Goal: Task Accomplishment & Management: Manage account settings

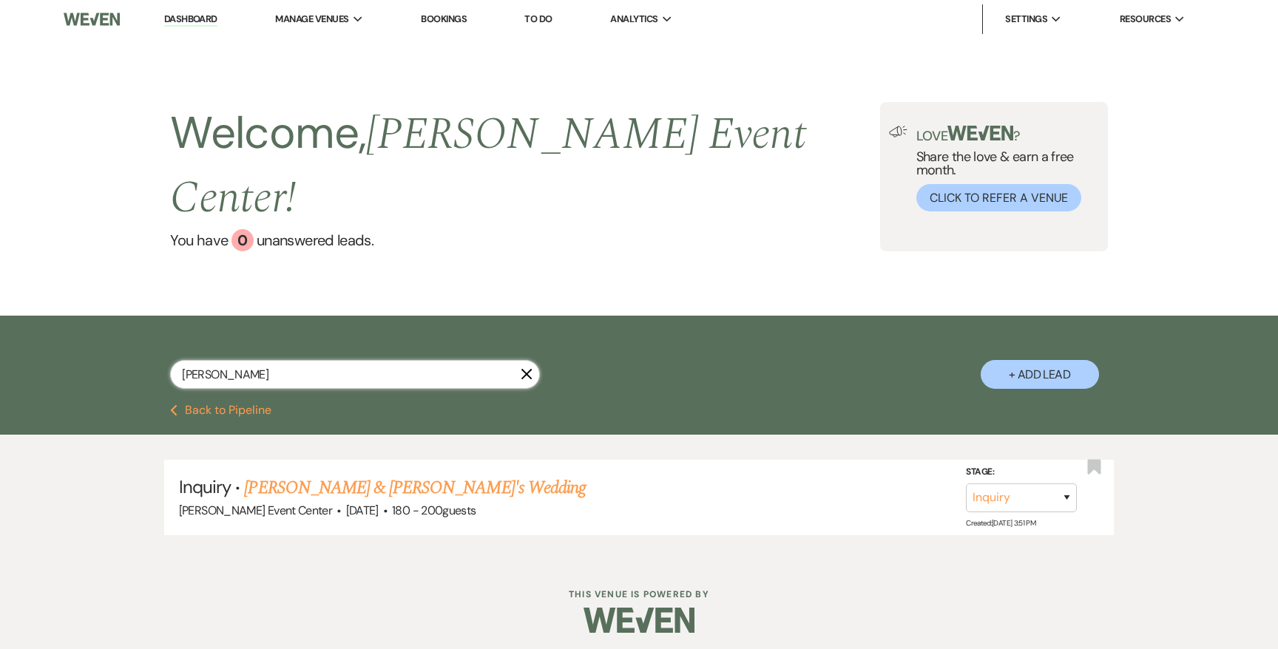
drag, startPoint x: 214, startPoint y: 344, endPoint x: 124, endPoint y: 337, distance: 90.5
click at [124, 337] on div "[PERSON_NAME] X + Add Lead" at bounding box center [639, 362] width 1065 height 78
type input "tier"
select select "8"
select select "6"
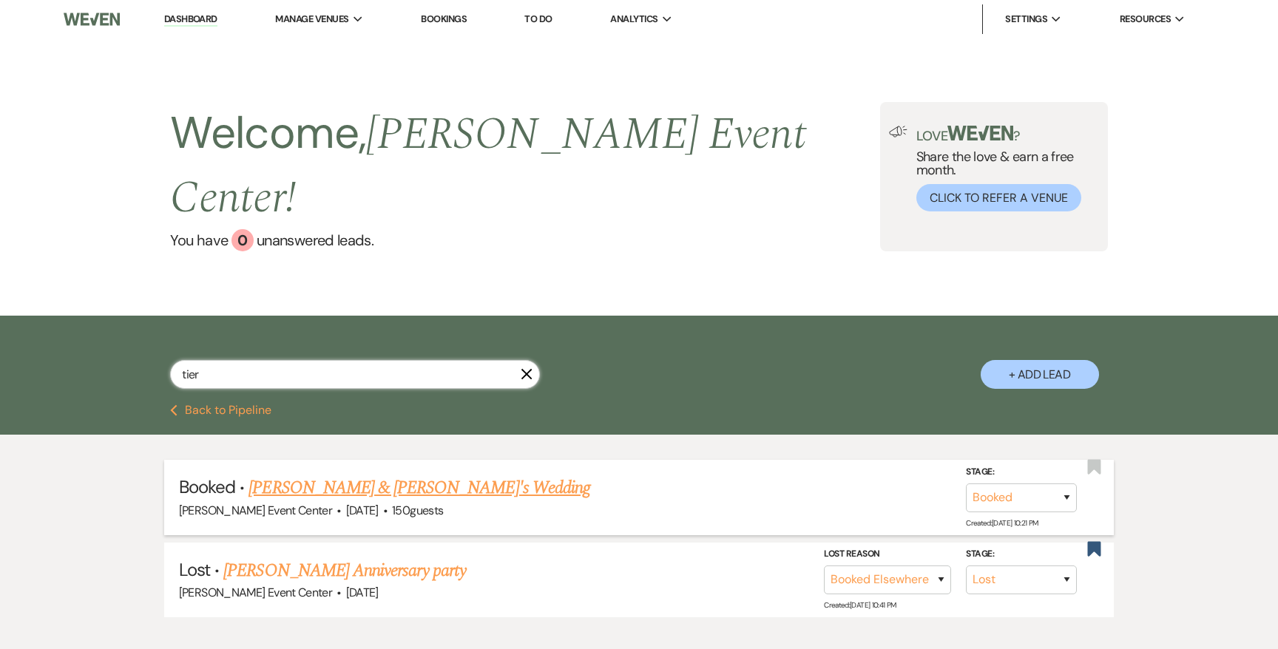
type input "tier"
click at [295, 475] on link "Malik Barnes & Tiera G's Wedding" at bounding box center [420, 488] width 342 height 27
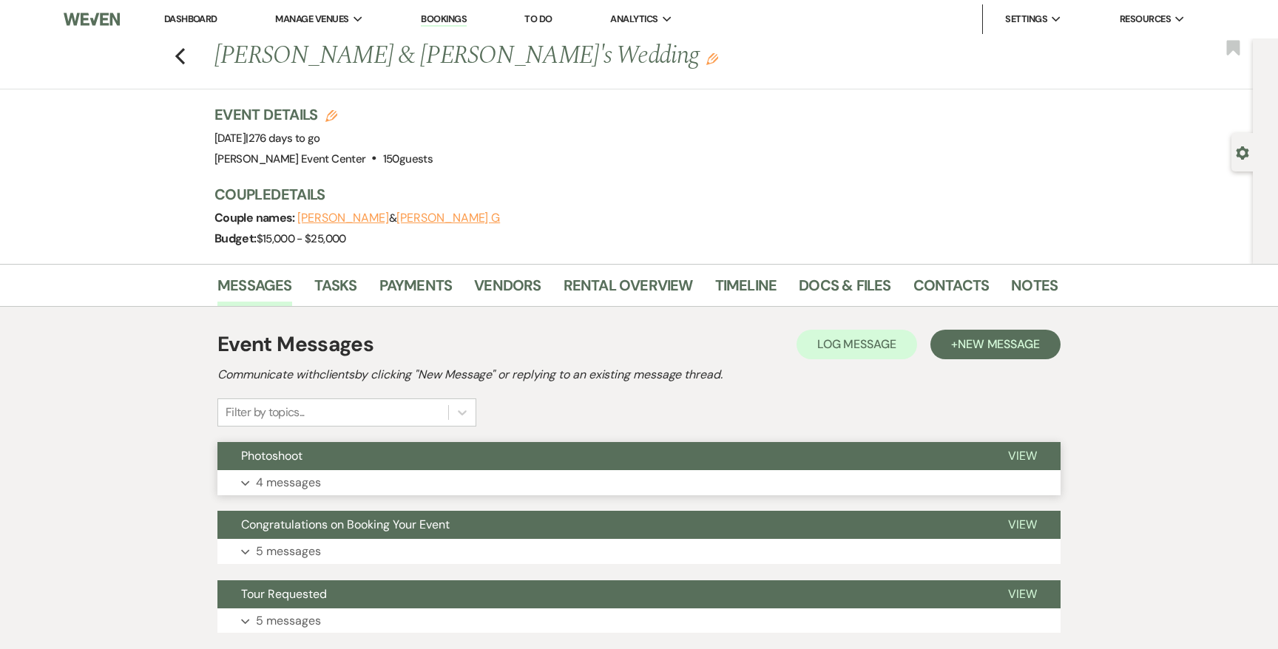
scroll to position [101, 0]
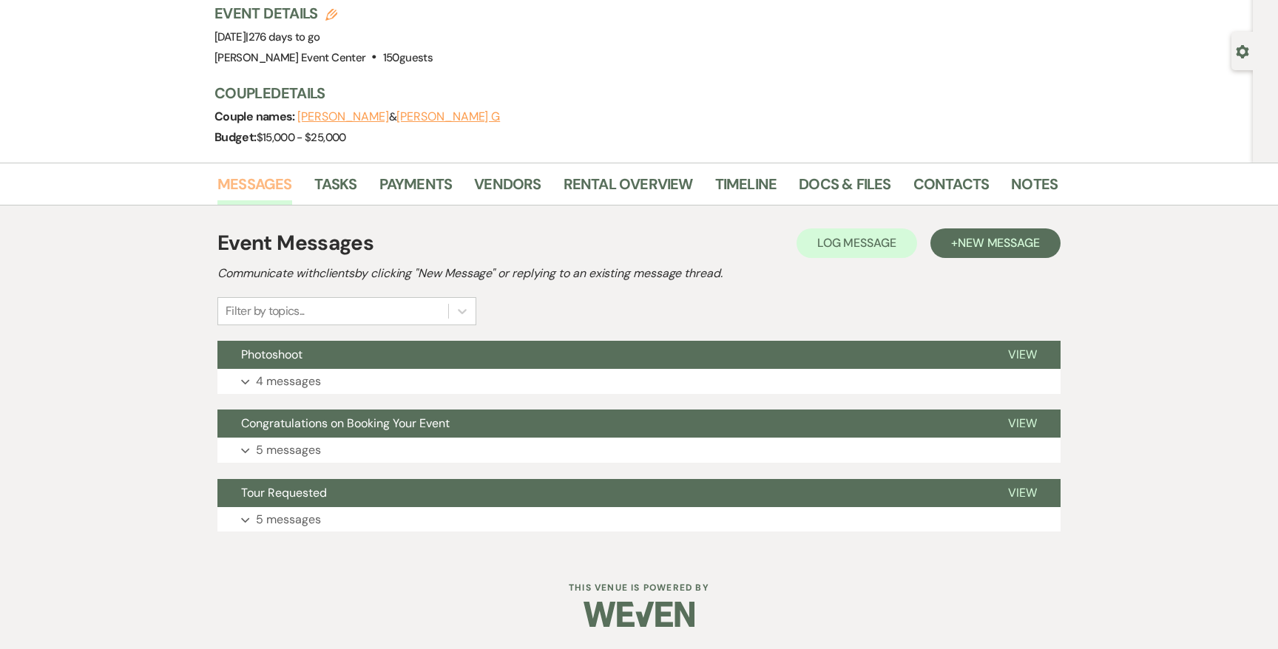
click at [263, 197] on link "Messages" at bounding box center [254, 188] width 75 height 33
click at [336, 382] on button "Expand 4 messages" at bounding box center [638, 381] width 843 height 25
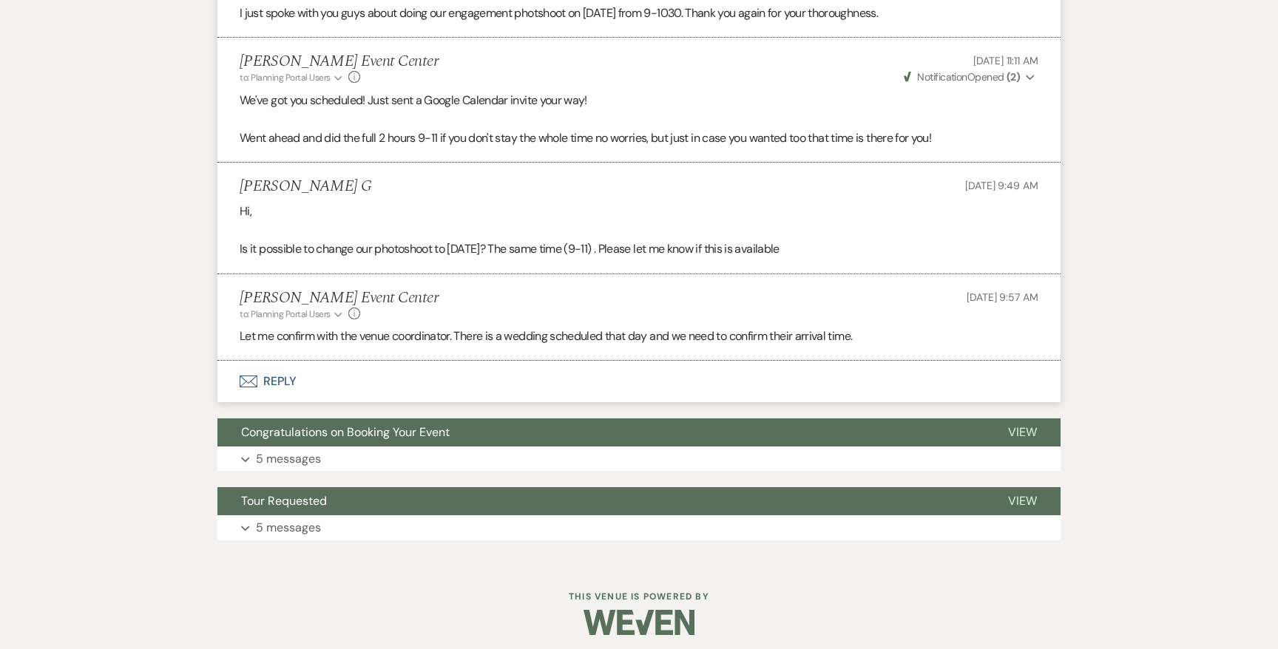
scroll to position [579, 0]
